Goal: Information Seeking & Learning: Learn about a topic

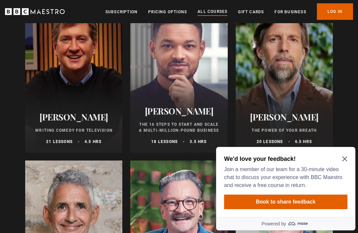
scroll to position [814, 0]
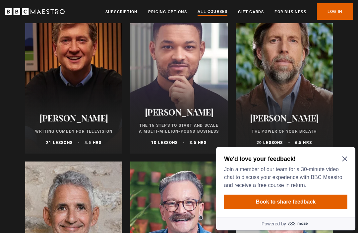
click at [178, 13] on link "Pricing Options" at bounding box center [167, 12] width 39 height 7
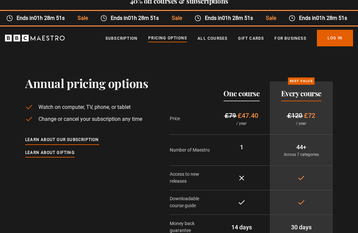
scroll to position [9, 0]
click at [215, 37] on link "All Courses" at bounding box center [213, 38] width 30 height 7
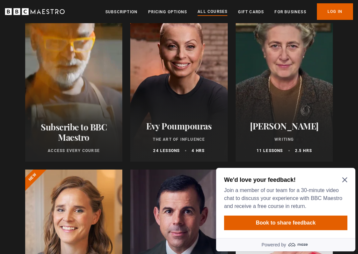
scroll to position [141, 0]
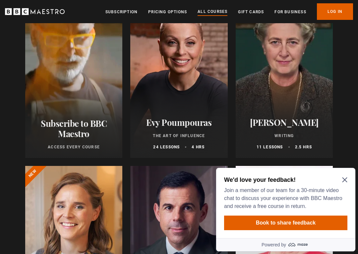
click at [345, 175] on div "We'd love your feedback! Join a member of our team for a 30-minute video chat t…" at bounding box center [285, 203] width 139 height 70
click at [348, 177] on div "We'd love your feedback! Join a member of our team for a 30-minute video chat t…" at bounding box center [285, 203] width 139 height 70
click at [344, 177] on icon "Close Maze Prompt" at bounding box center [344, 179] width 5 height 5
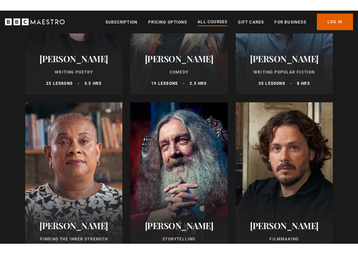
scroll to position [1752, 0]
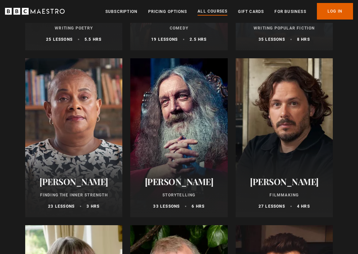
click at [194, 129] on div at bounding box center [178, 138] width 97 height 159
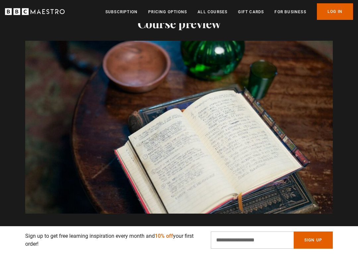
scroll to position [0, 479]
click at [291, 124] on video-js "Video Player is loading. Play Course overview for Storytelling with Alan Moore …" at bounding box center [179, 127] width 308 height 173
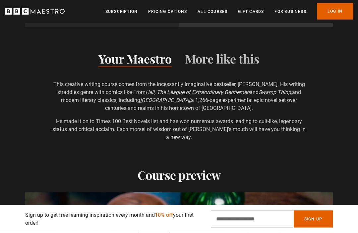
scroll to position [686, 0]
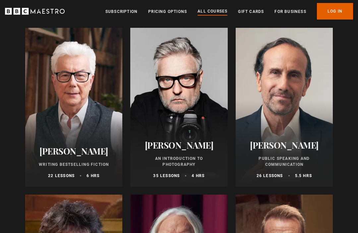
scroll to position [1448, 0]
click at [300, 93] on div at bounding box center [284, 107] width 97 height 159
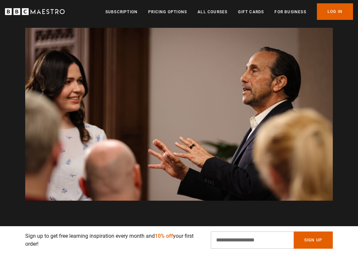
scroll to position [0, 479]
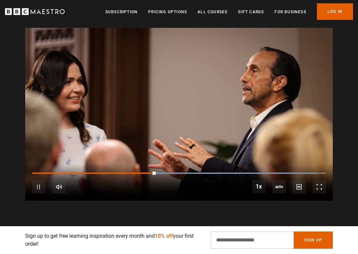
click at [302, 127] on video-js "Video Player is loading. Play Course overview for Public Speaking and Communica…" at bounding box center [179, 114] width 308 height 173
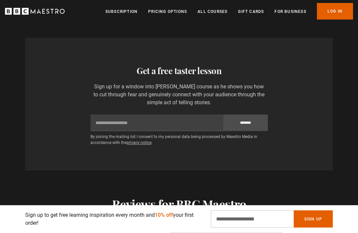
scroll to position [1244, 0]
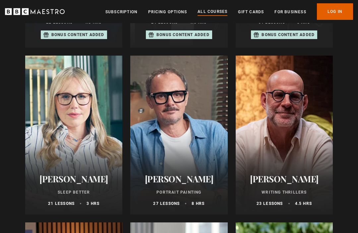
scroll to position [585, 0]
